Goal: Check status

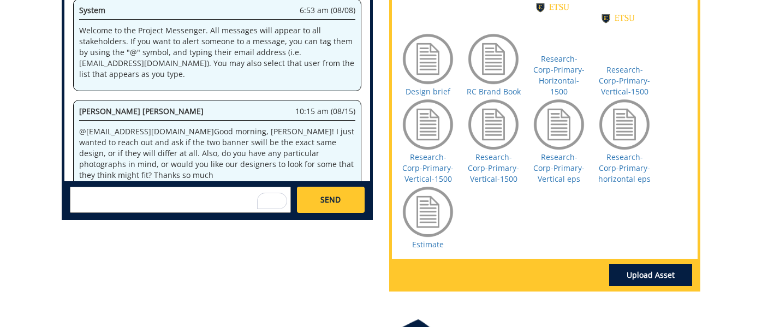
scroll to position [19394, 0]
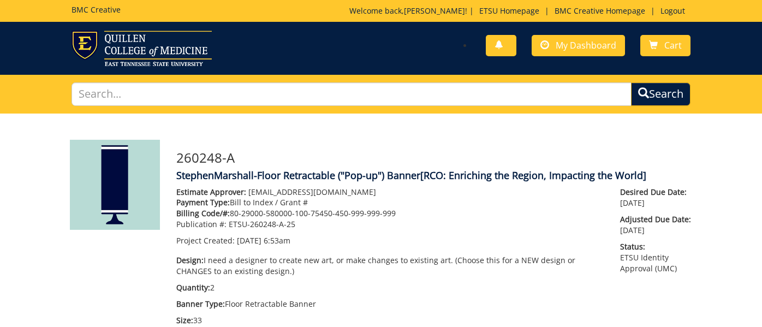
scroll to position [451, 0]
click at [569, 46] on span "My Dashboard" at bounding box center [586, 45] width 61 height 12
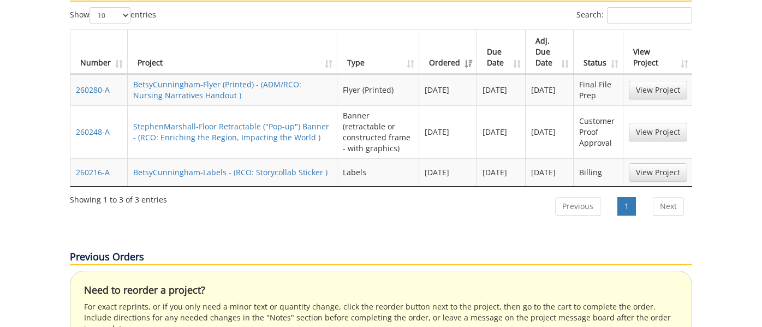
scroll to position [530, 0]
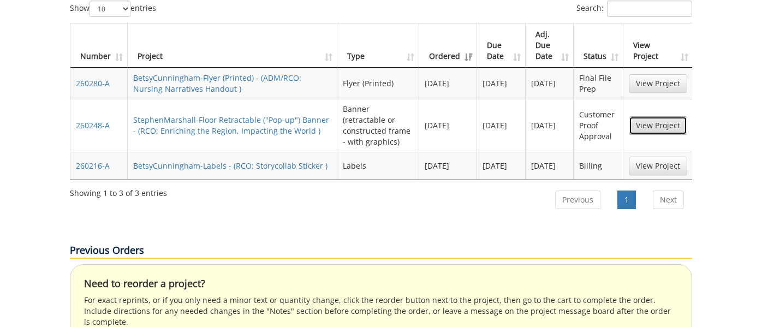
click at [669, 116] on link "View Project" at bounding box center [658, 125] width 58 height 19
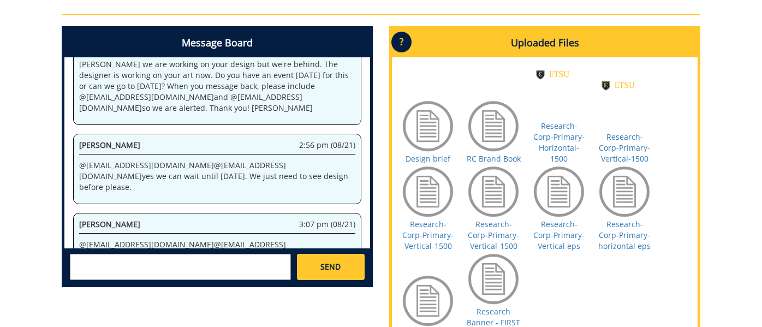
scroll to position [521, 0]
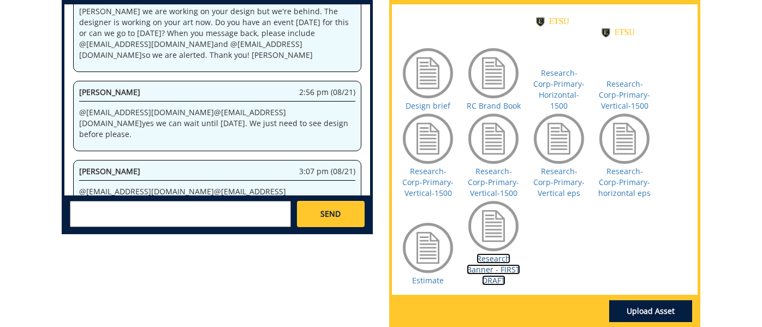
click at [497, 264] on link "Research Banner - FIRST DRAFT" at bounding box center [493, 269] width 53 height 32
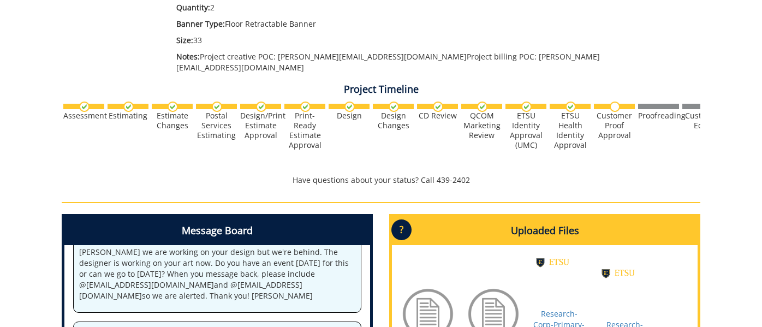
scroll to position [277, 0]
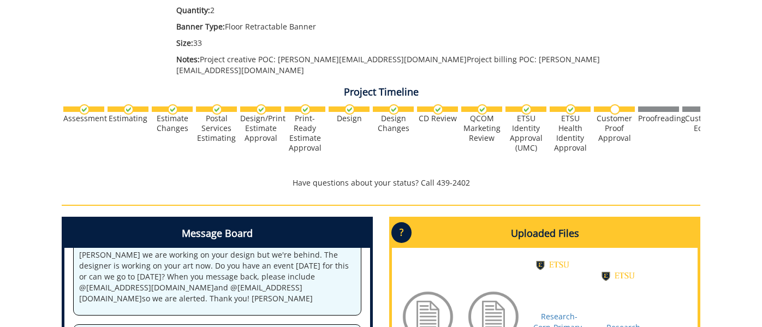
click at [616, 116] on div "Customer Proof Approval" at bounding box center [614, 128] width 41 height 29
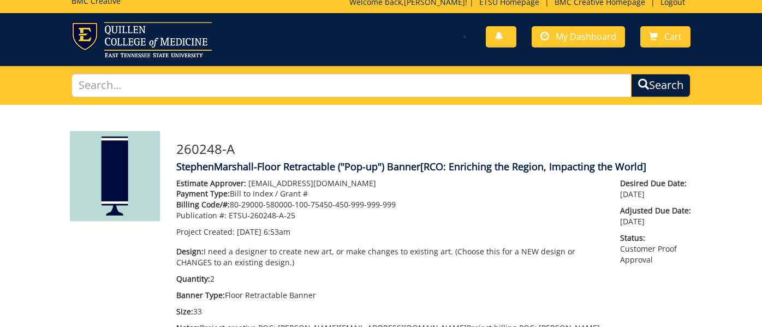
scroll to position [0, 0]
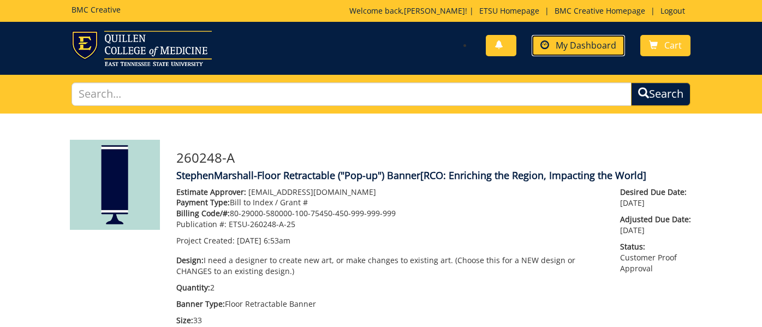
click at [582, 47] on span "My Dashboard" at bounding box center [586, 45] width 61 height 12
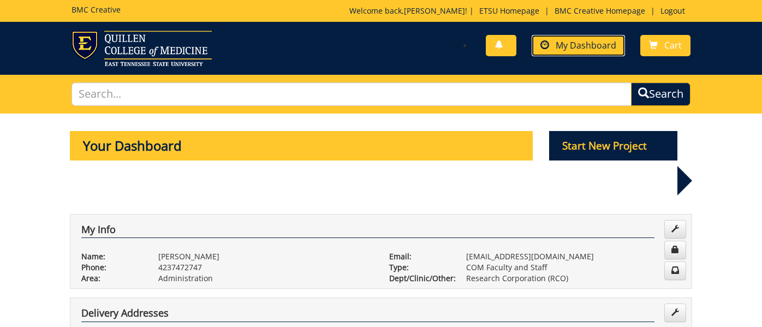
click at [570, 50] on span "My Dashboard" at bounding box center [586, 45] width 61 height 12
click at [575, 49] on span "My Dashboard" at bounding box center [586, 45] width 61 height 12
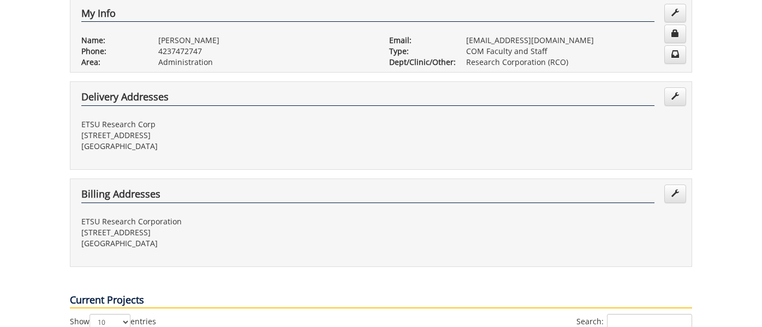
scroll to position [495, 0]
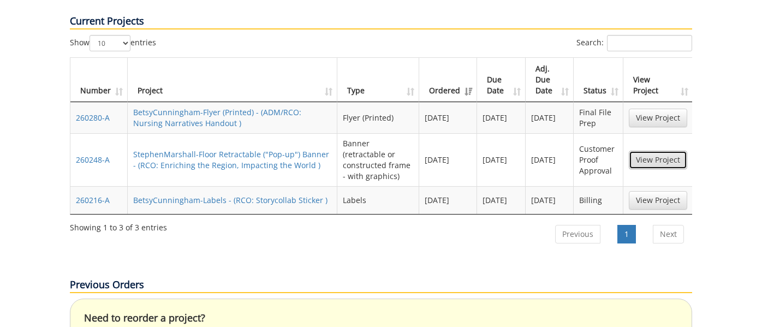
click at [664, 151] on link "View Project" at bounding box center [658, 160] width 58 height 19
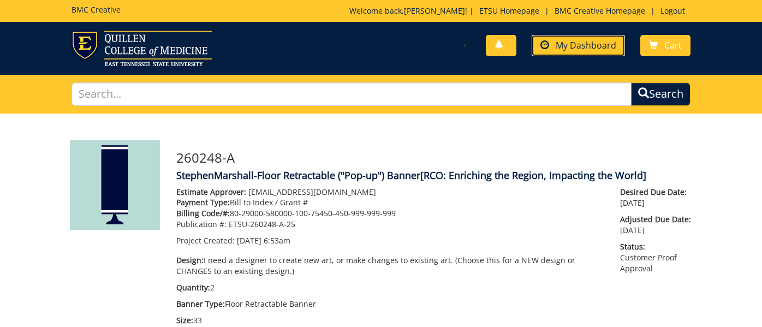
click at [574, 47] on span "My Dashboard" at bounding box center [586, 45] width 61 height 12
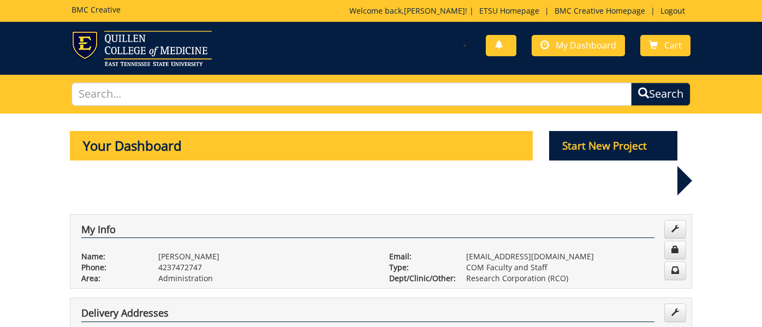
click at [575, 57] on div "You have no new notifications My Dashboard Cart" at bounding box center [540, 46] width 318 height 31
click at [575, 47] on span "My Dashboard" at bounding box center [586, 45] width 61 height 12
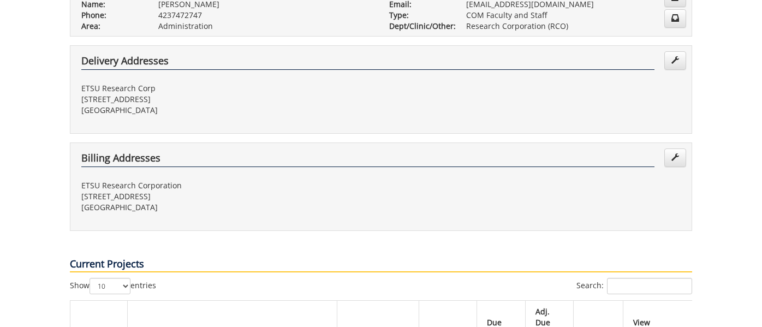
scroll to position [411, 0]
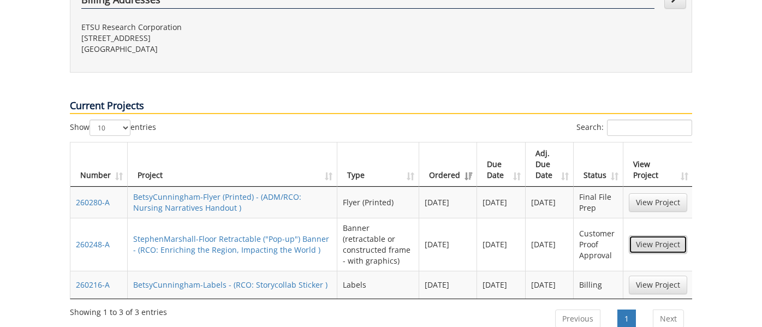
click at [665, 235] on link "View Project" at bounding box center [658, 244] width 58 height 19
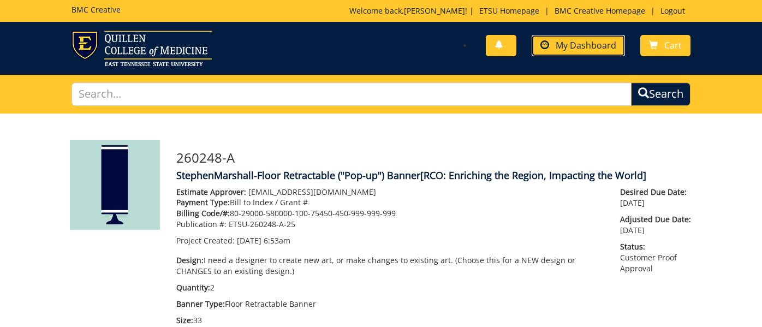
click at [590, 46] on span "My Dashboard" at bounding box center [586, 45] width 61 height 12
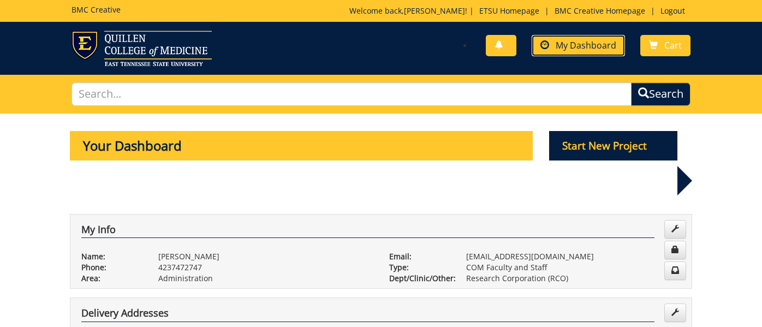
click at [593, 53] on link "My Dashboard" at bounding box center [578, 45] width 93 height 21
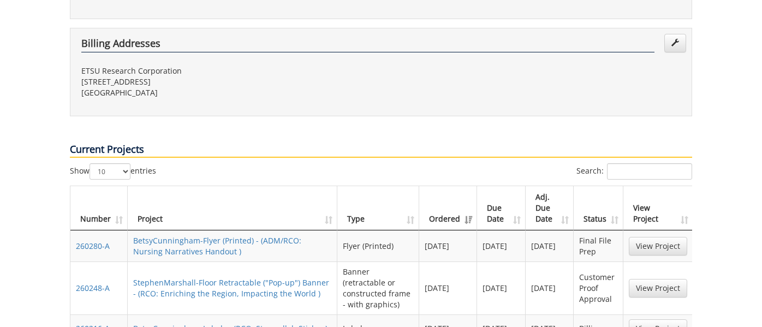
scroll to position [394, 0]
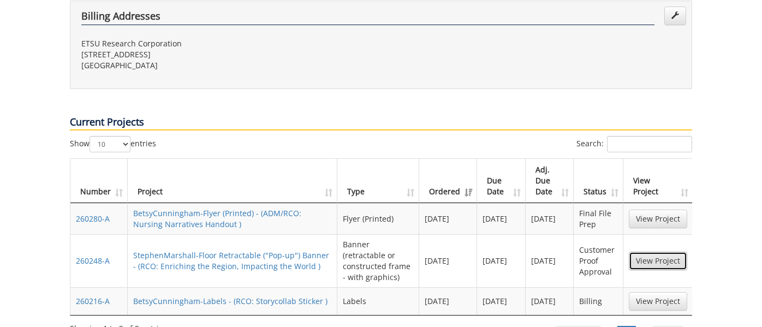
click at [649, 252] on link "View Project" at bounding box center [658, 261] width 58 height 19
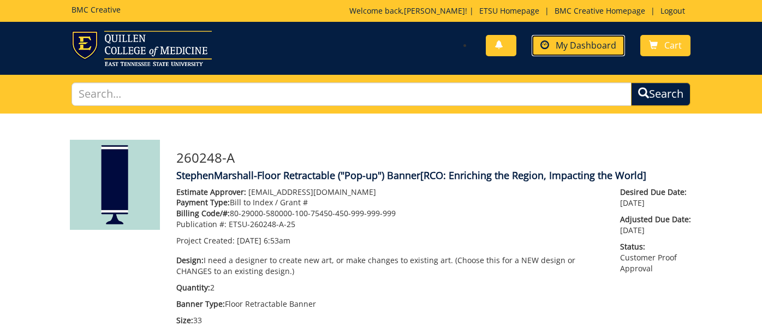
click at [587, 50] on span "My Dashboard" at bounding box center [586, 45] width 61 height 12
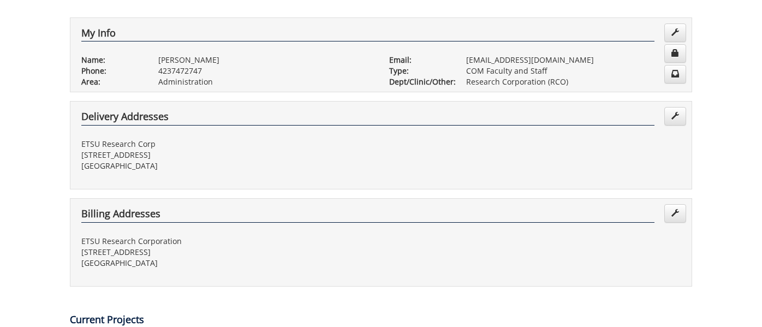
scroll to position [371, 0]
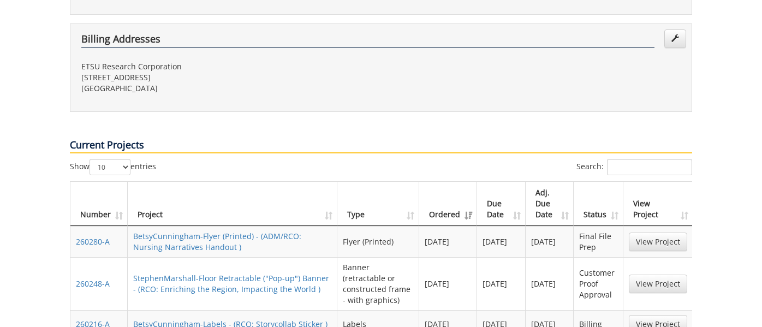
click at [588, 257] on td "Customer Proof Approval" at bounding box center [599, 283] width 50 height 53
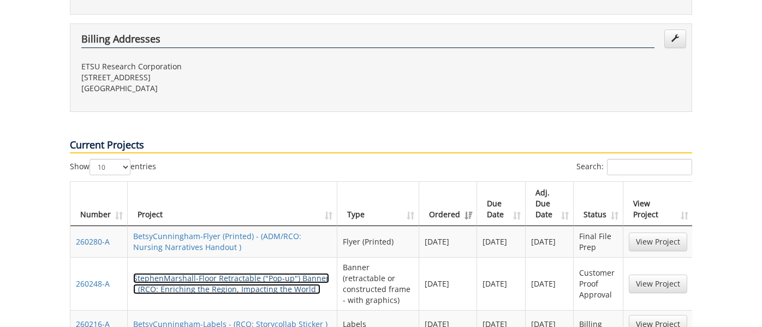
click at [247, 273] on link "StephenMarshall-Floor Retractable ("Pop-up") Banner - (RCO: Enriching the Regio…" at bounding box center [231, 283] width 196 height 21
